Goal: Navigation & Orientation: Find specific page/section

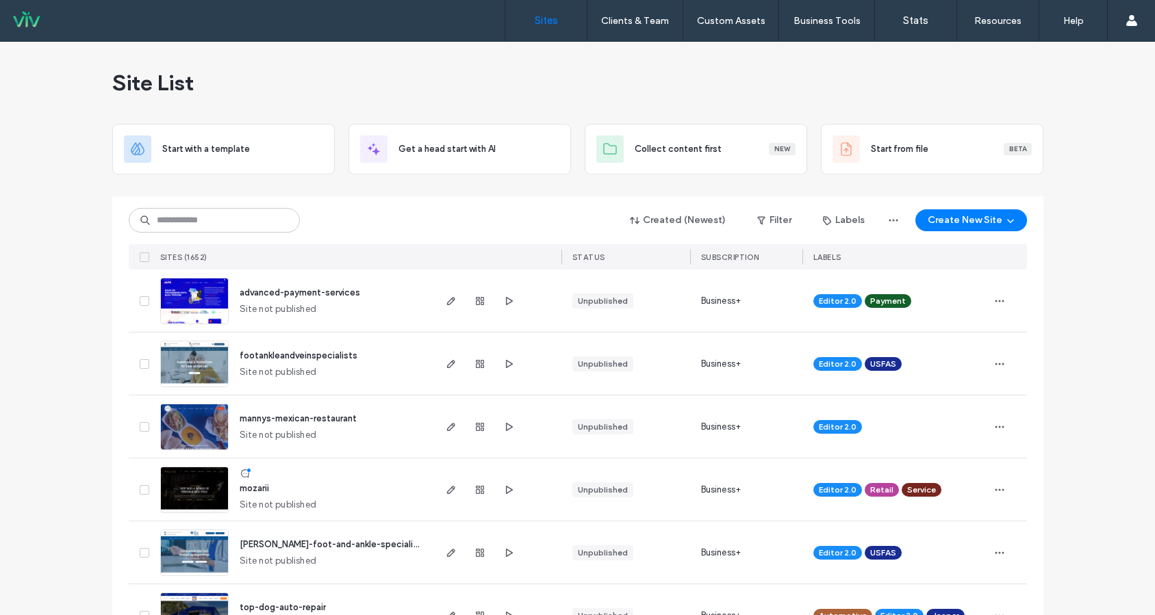
click at [202, 222] on input at bounding box center [214, 220] width 171 height 25
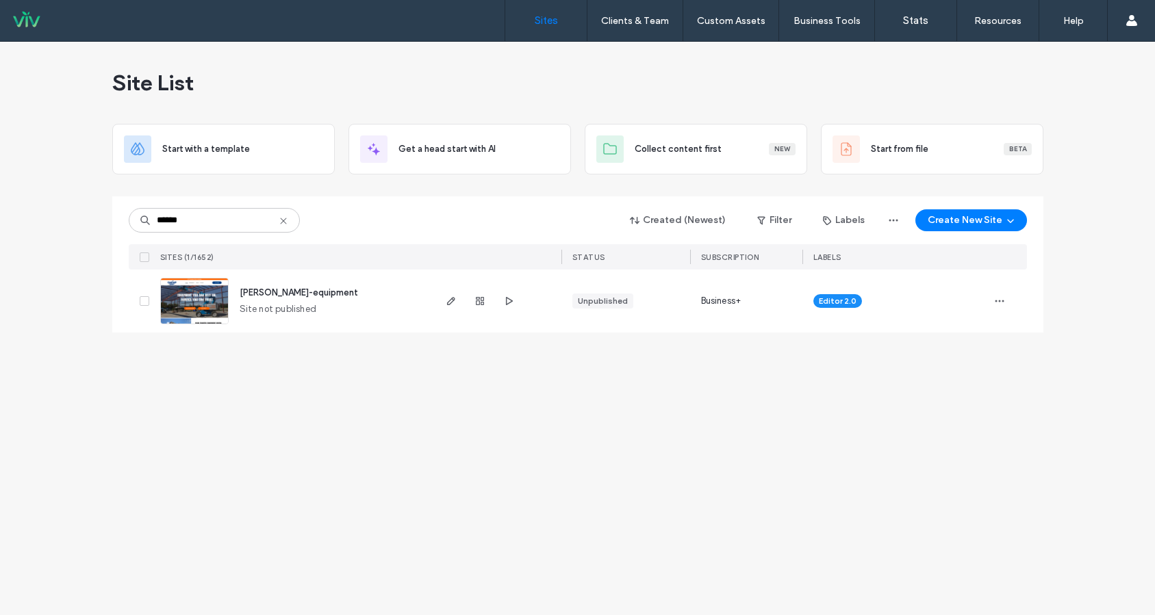
type input "******"
click at [309, 289] on span "crawford-equipment" at bounding box center [299, 292] width 118 height 10
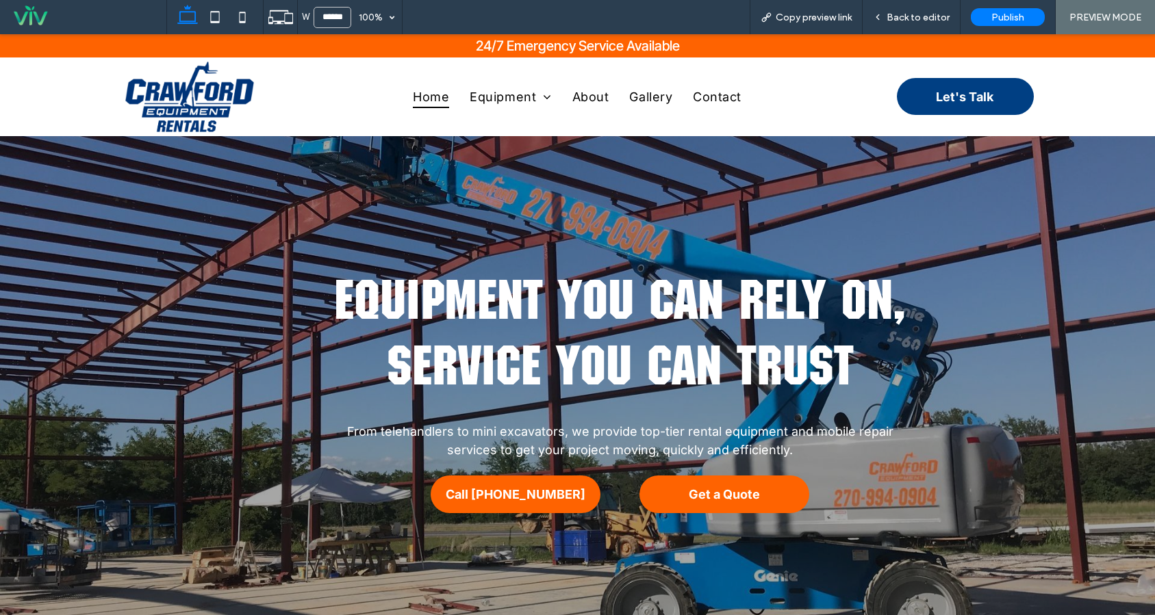
click at [587, 92] on span "About" at bounding box center [590, 97] width 37 height 22
